Goal: Task Accomplishment & Management: Manage account settings

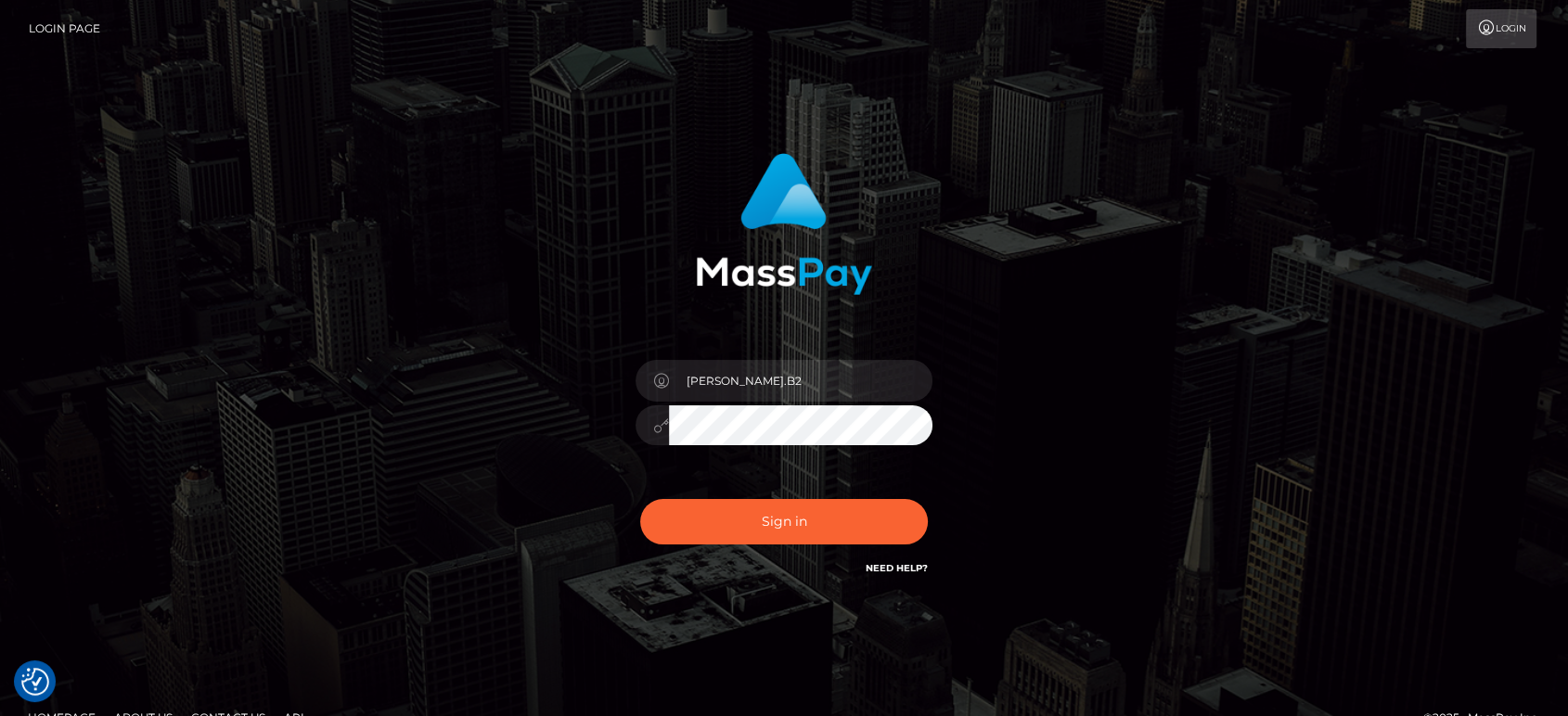
type input "[PERSON_NAME].B2"
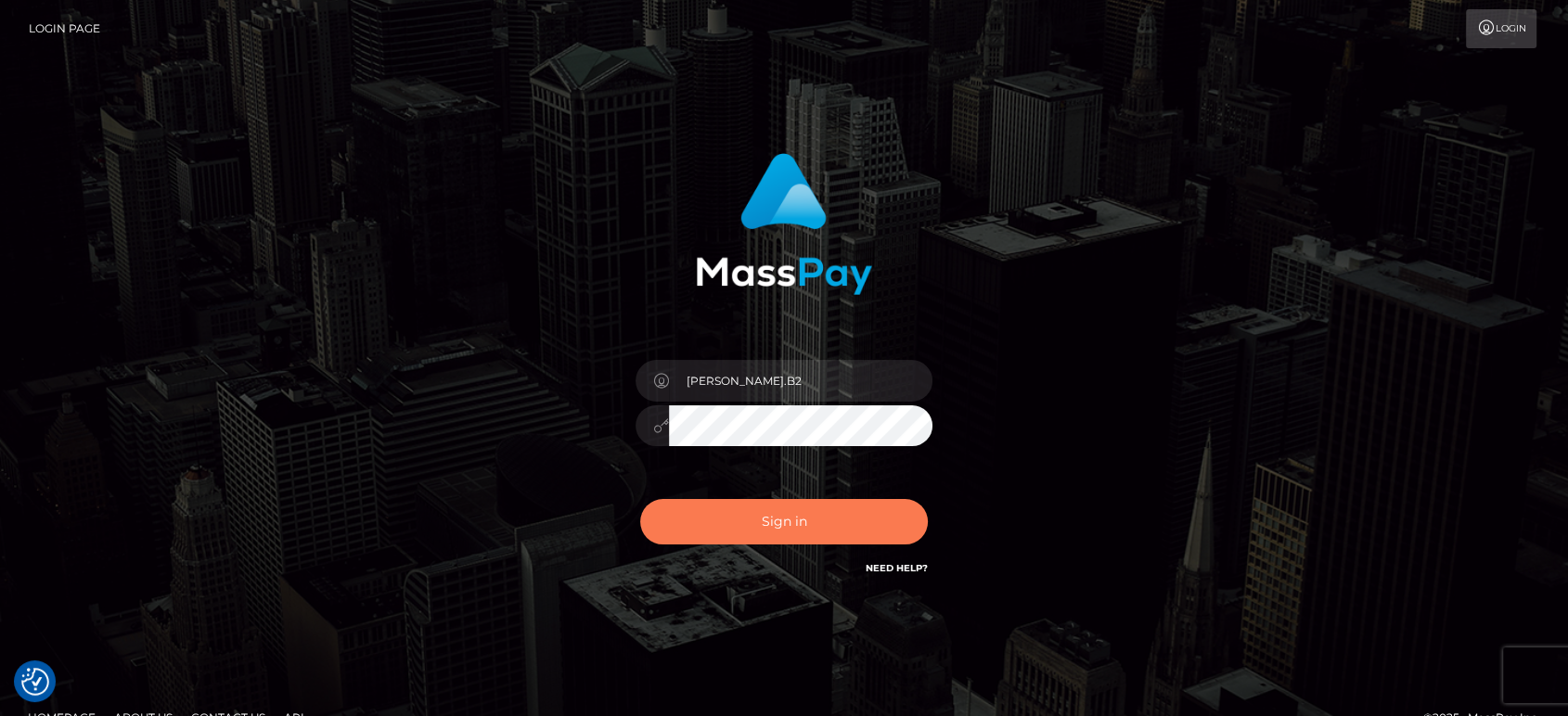
click at [804, 525] on button "Sign in" at bounding box center [784, 522] width 288 height 45
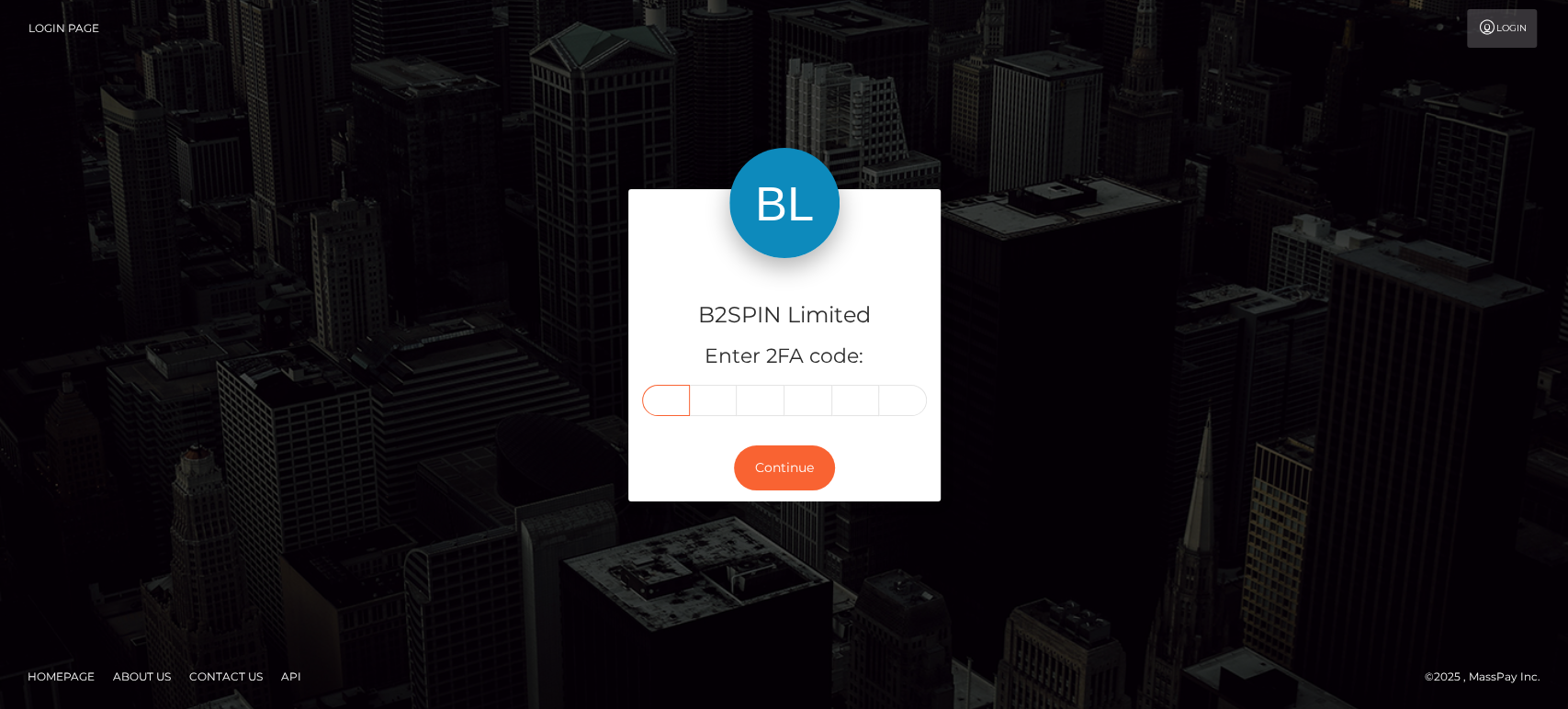
click at [684, 385] on input "text" at bounding box center [665, 400] width 47 height 32
paste input "0"
type input "0"
type input "6"
type input "8"
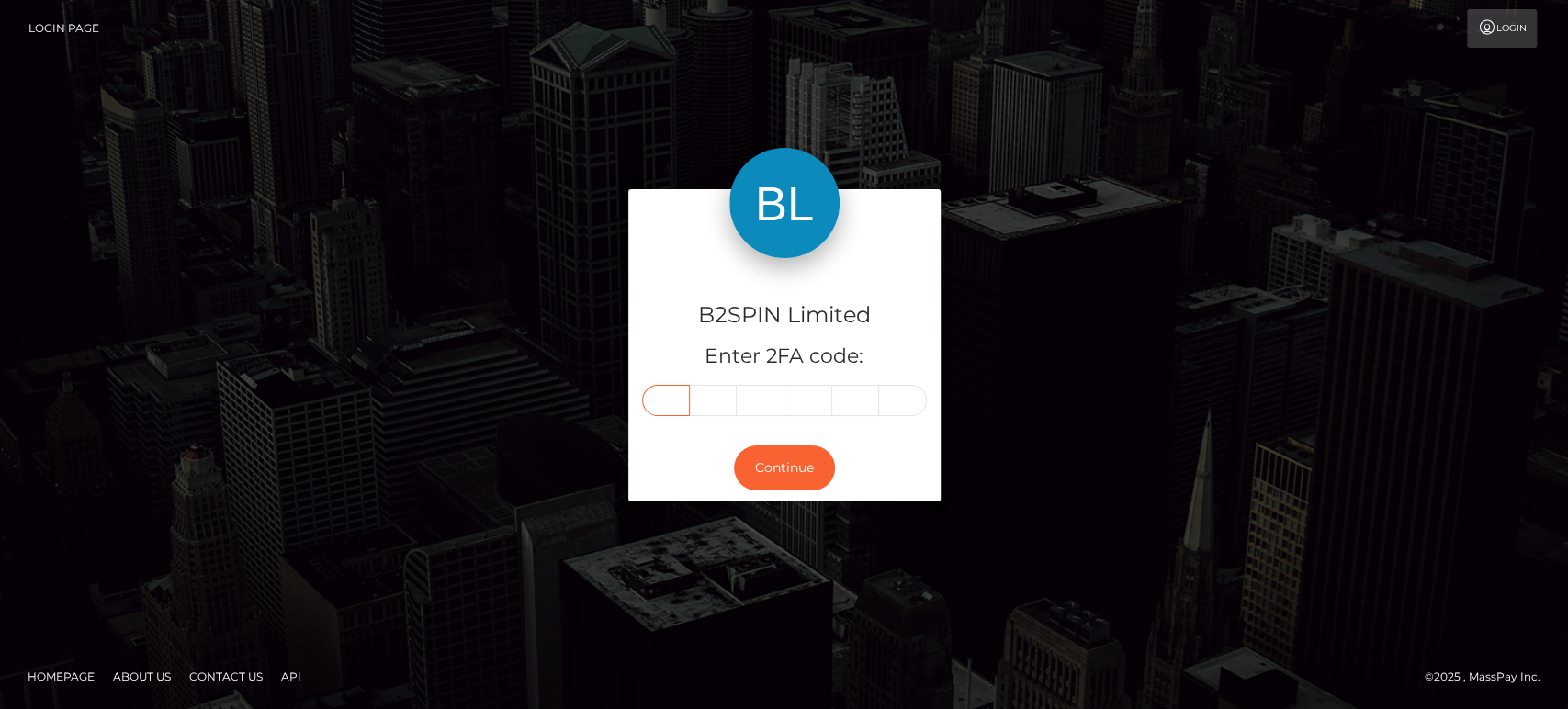
type input "9"
type input "8"
type input "1"
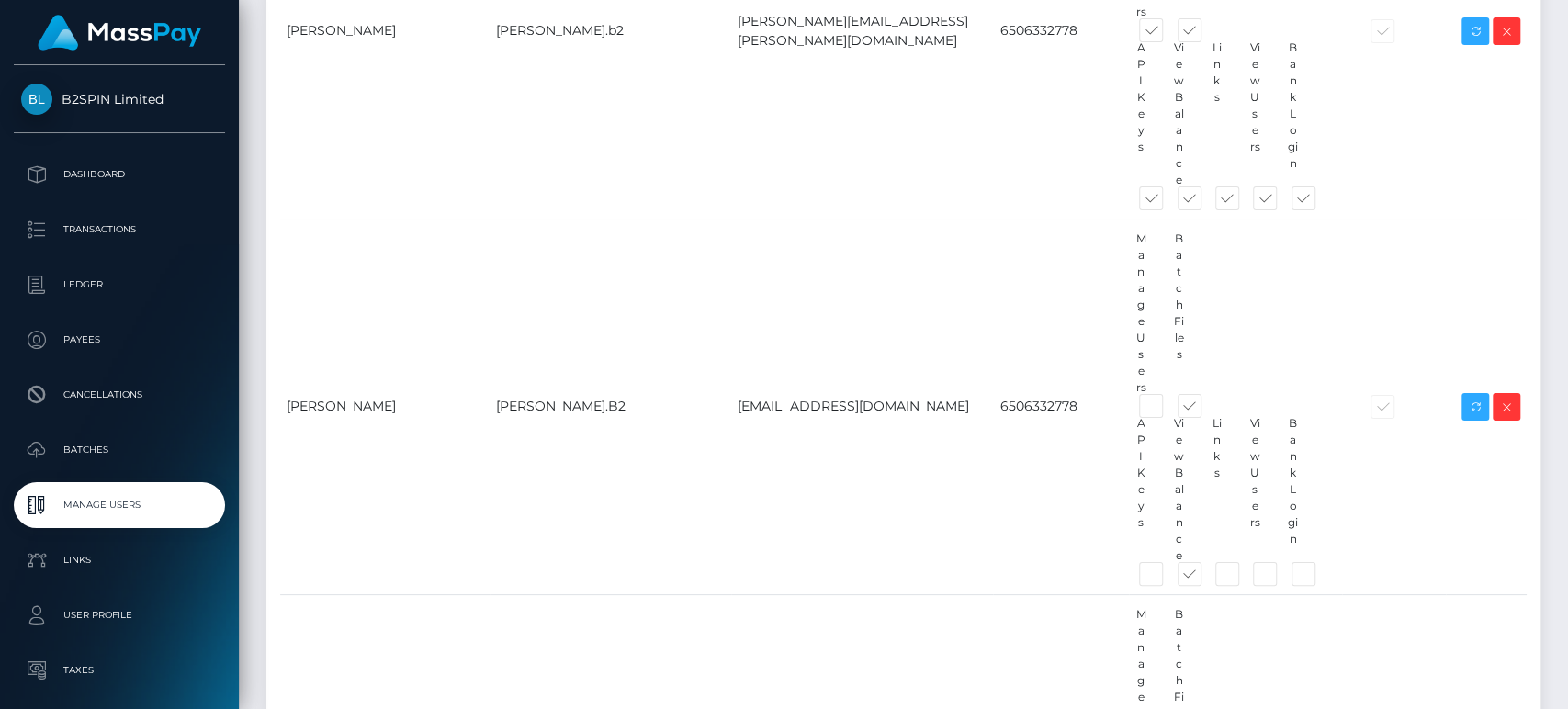
scroll to position [17236, 0]
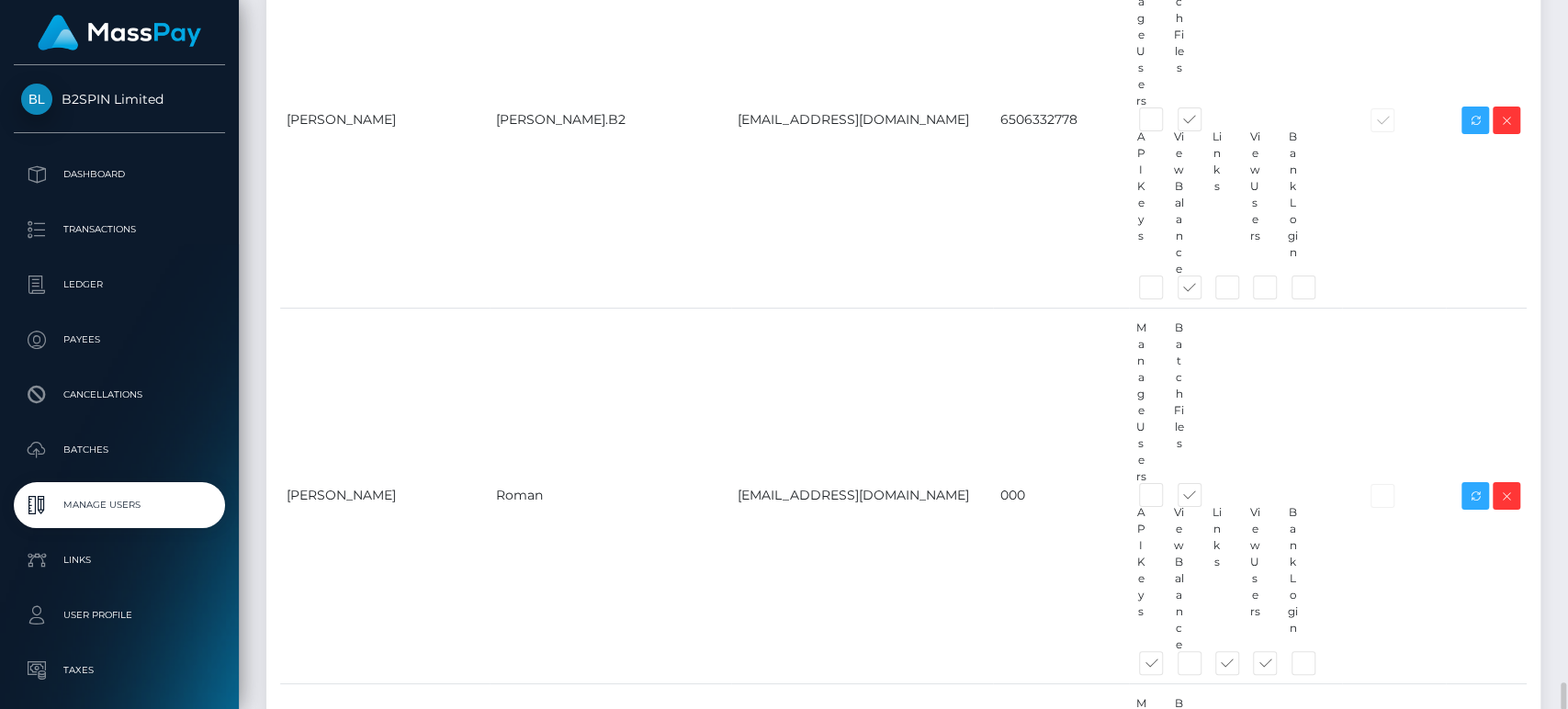
drag, startPoint x: 577, startPoint y: 372, endPoint x: 437, endPoint y: 374, distance: 140.0
copy td "Fabiola.B2Spin"
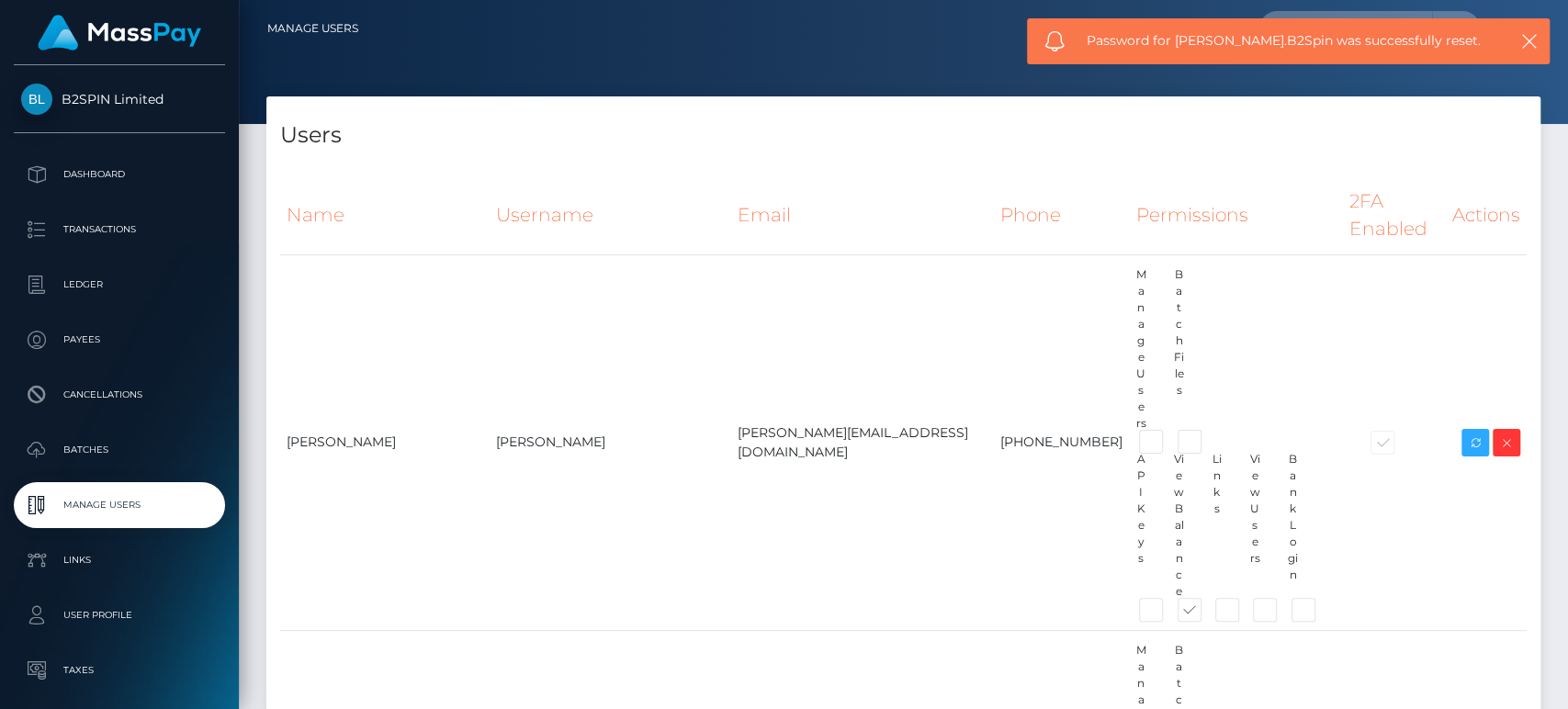
click at [1244, 37] on span "Password for Fabiola.B2Spin was successfully reset." at bounding box center [1285, 41] width 396 height 20
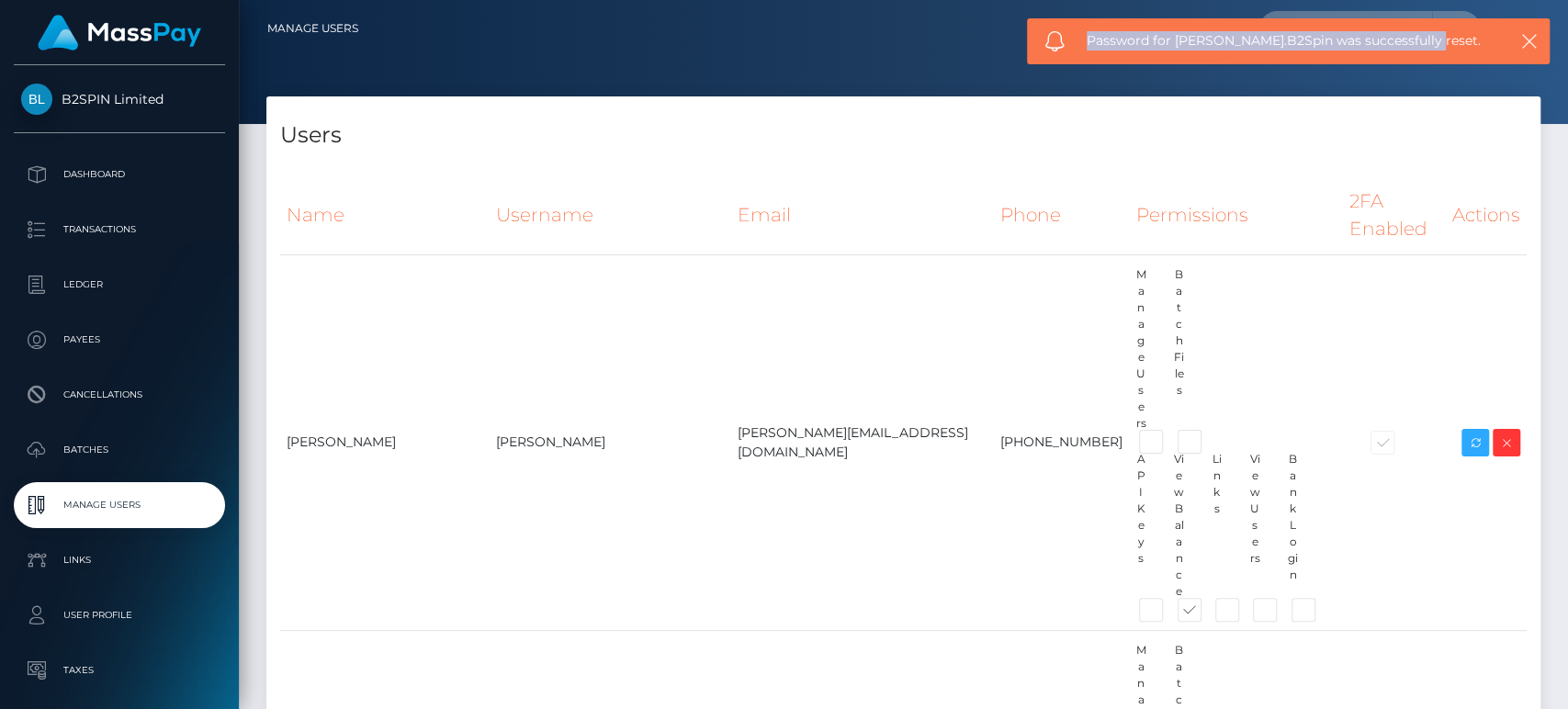
click at [1244, 37] on span "Password for Fabiola.B2Spin was successfully reset." at bounding box center [1285, 41] width 396 height 20
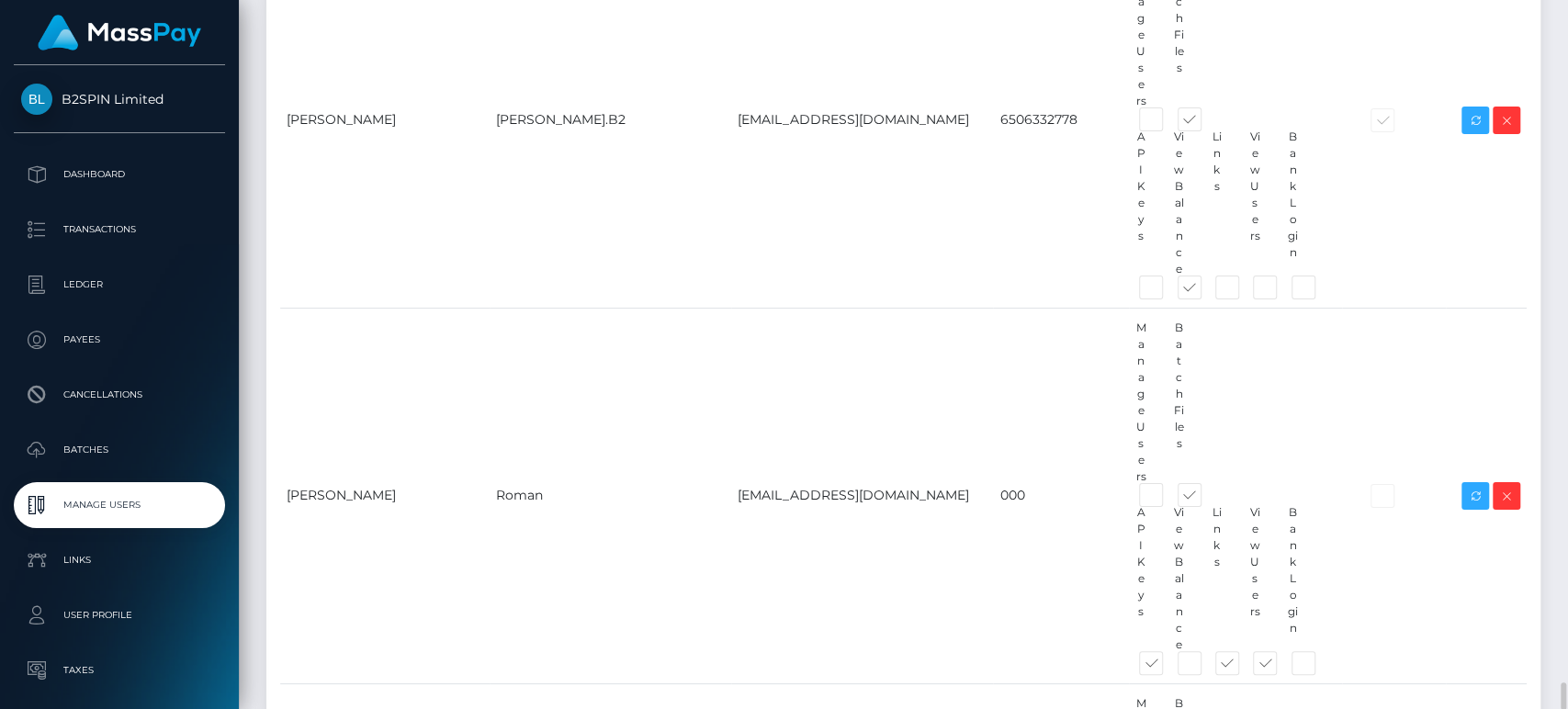
scroll to position [17032, 0]
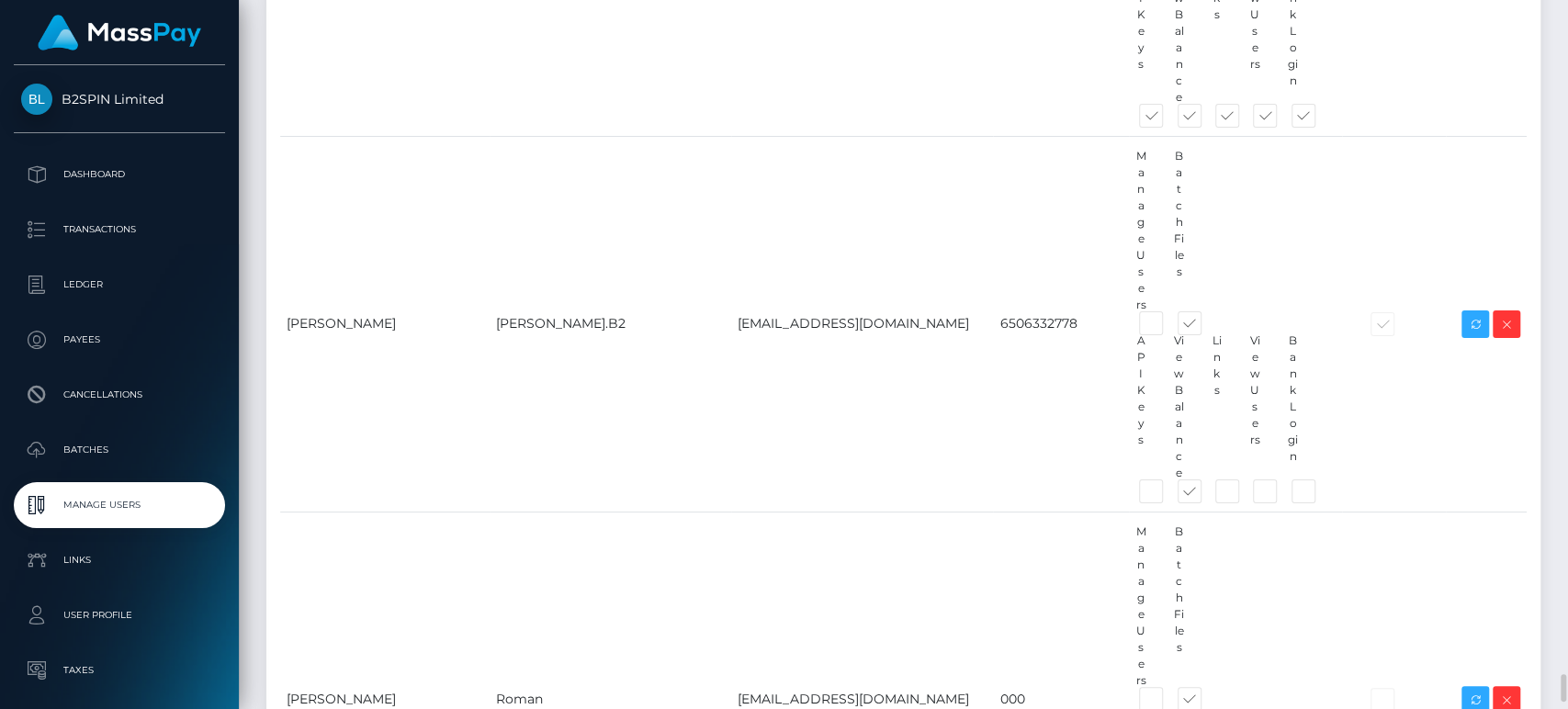
drag, startPoint x: 581, startPoint y: 344, endPoint x: 679, endPoint y: 428, distance: 129.1
copy td "Aline.B2Spin"
